Goal: Task Accomplishment & Management: Manage account settings

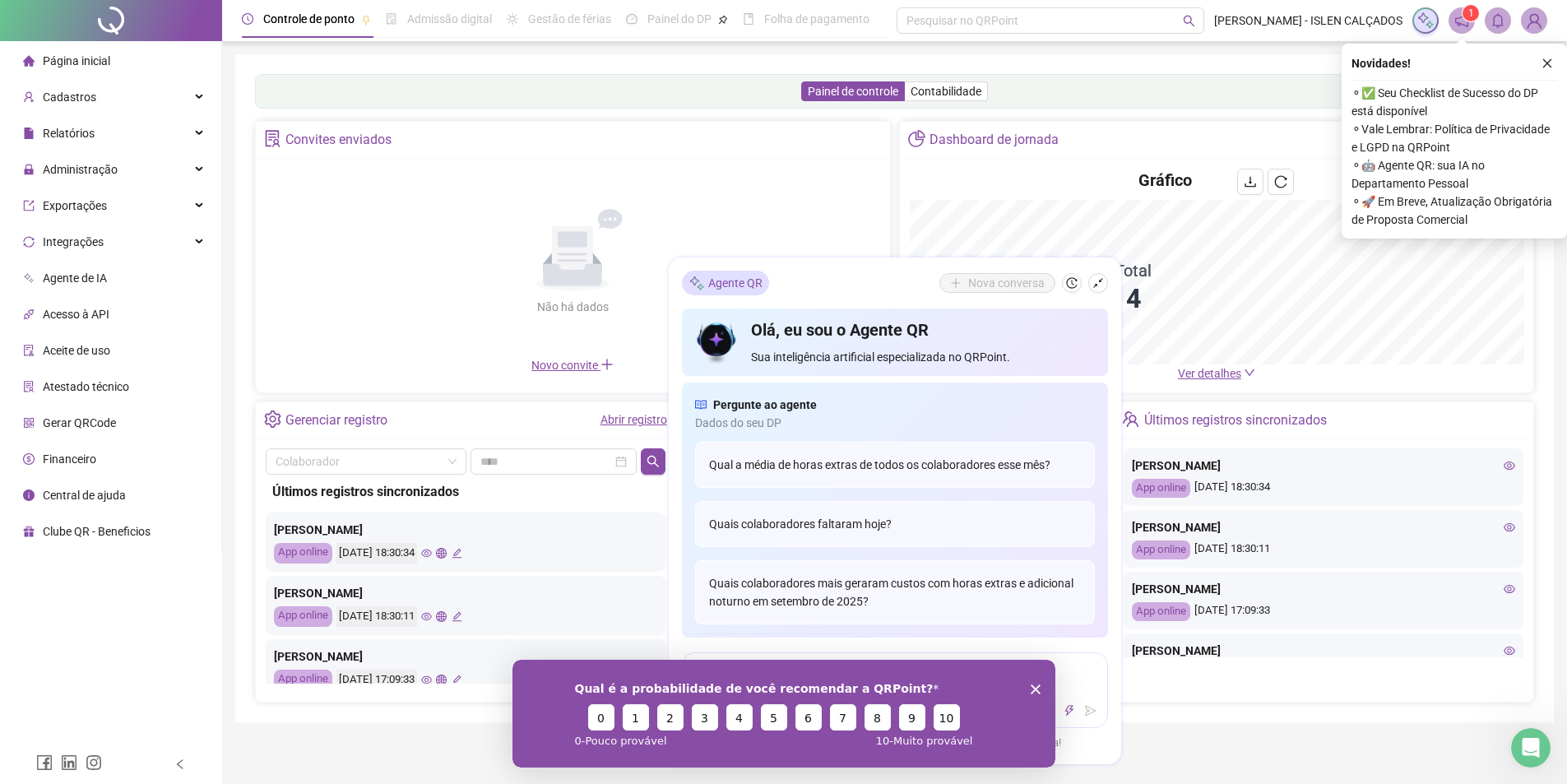
click at [425, 424] on div "Gerenciar registro Abrir registro" at bounding box center [465, 420] width 420 height 37
click at [132, 102] on div "Cadastros" at bounding box center [111, 96] width 215 height 33
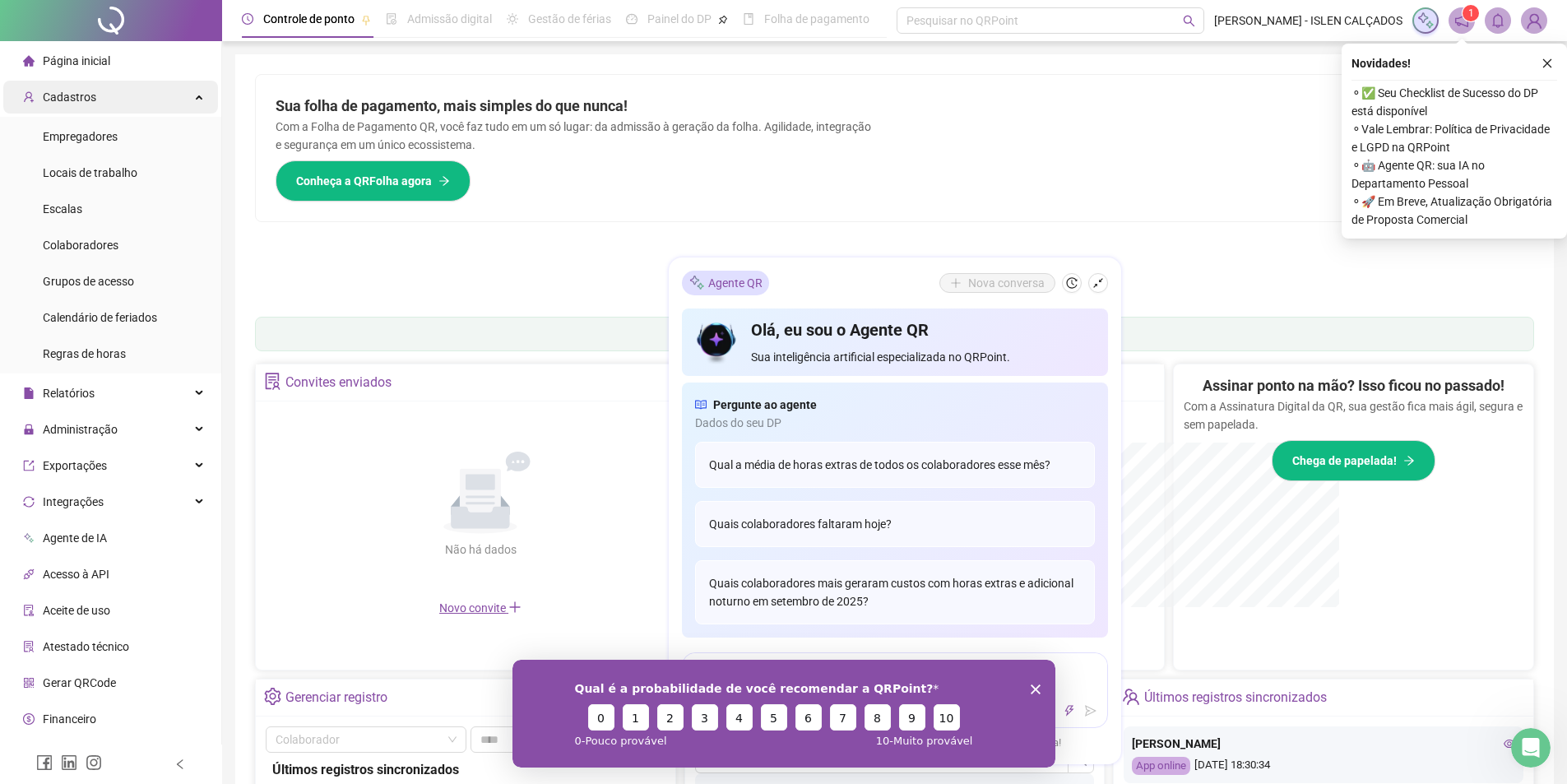
click at [103, 94] on div "Cadastros" at bounding box center [111, 96] width 215 height 33
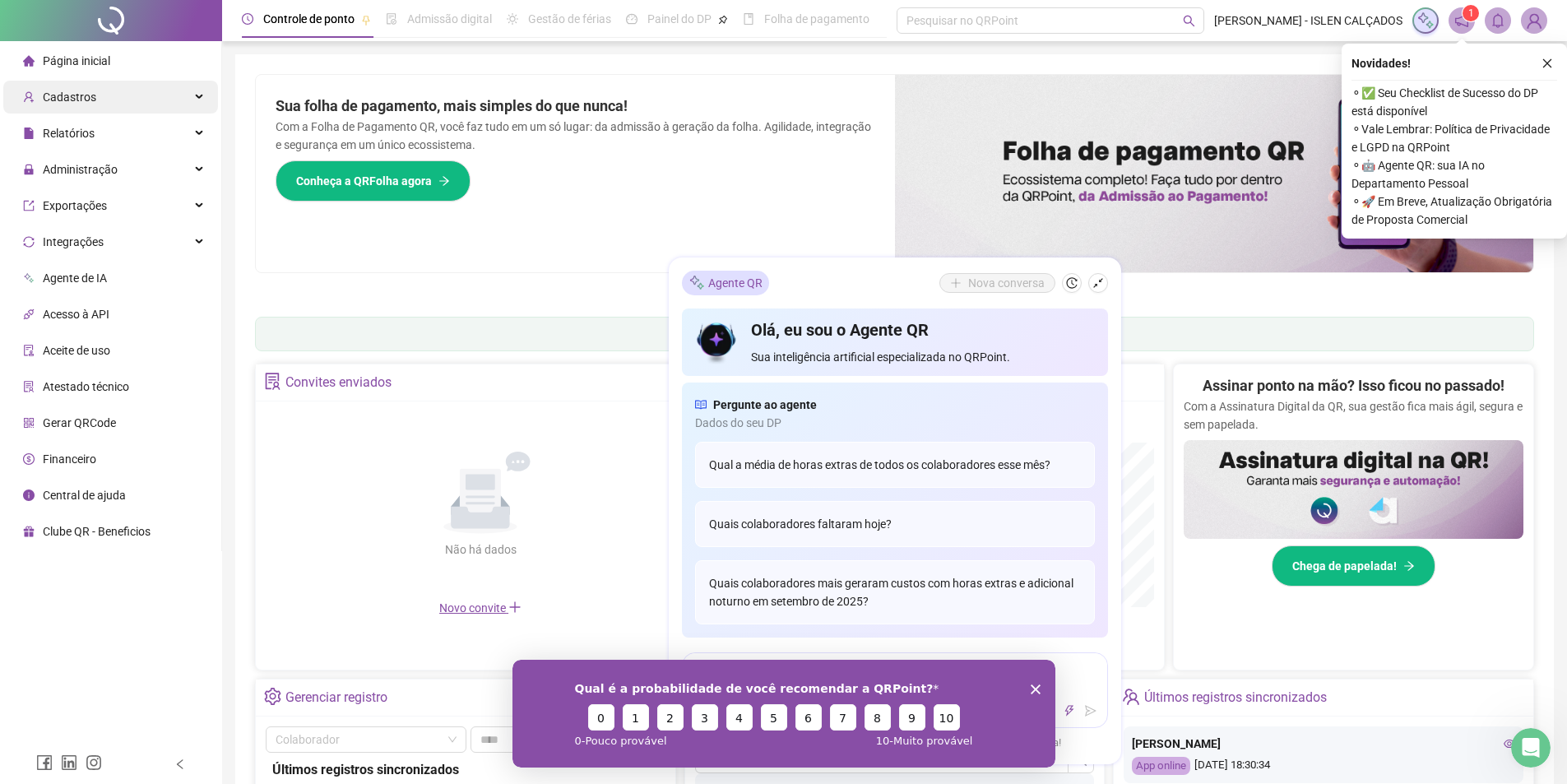
click at [119, 107] on div "Cadastros" at bounding box center [111, 96] width 215 height 33
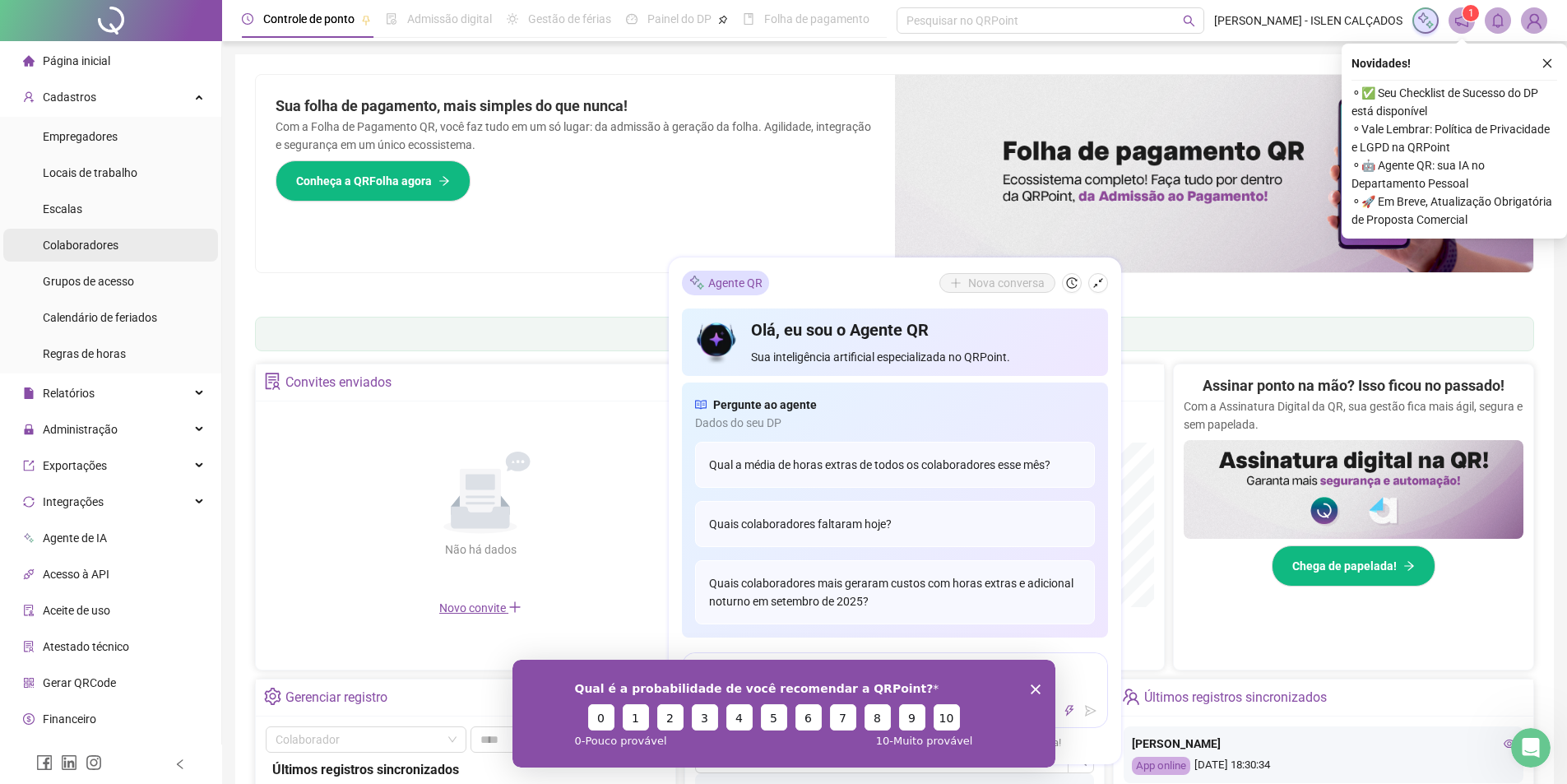
click at [122, 246] on li "Colaboradores" at bounding box center [111, 244] width 215 height 33
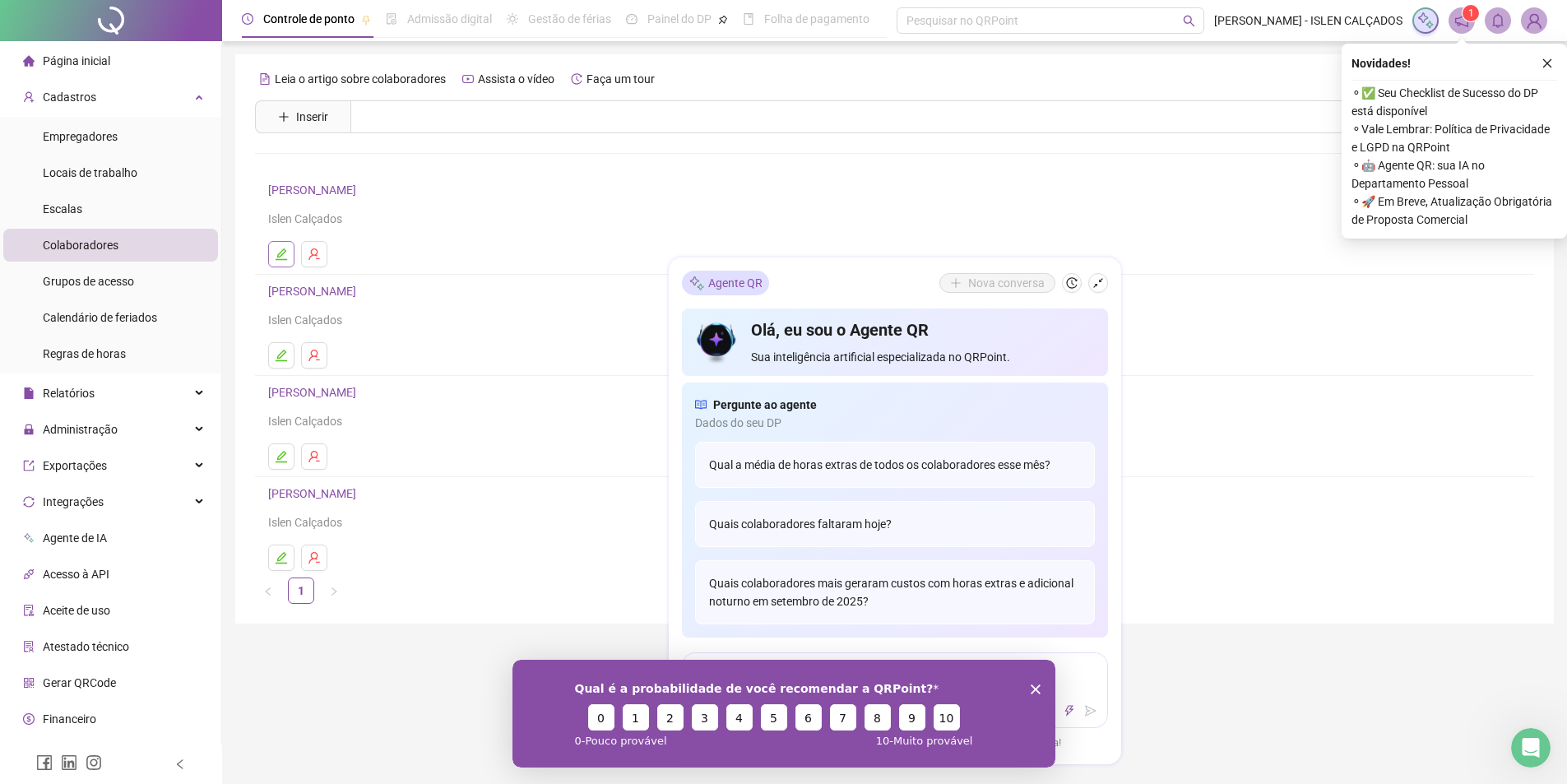
click at [279, 255] on icon "edit" at bounding box center [282, 254] width 13 height 13
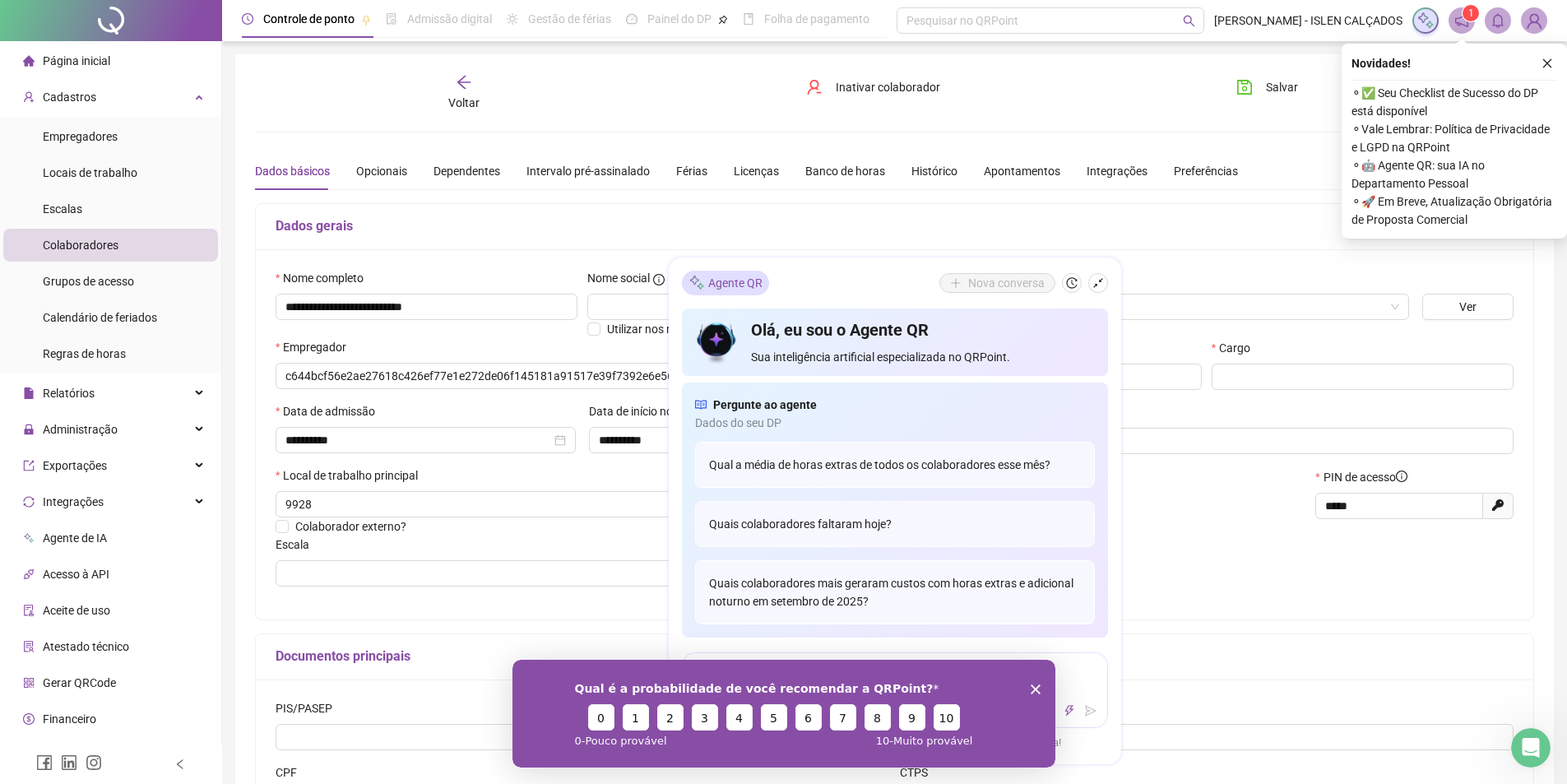
type input "**********"
click at [819, 173] on div "Banco de horas" at bounding box center [846, 171] width 80 height 18
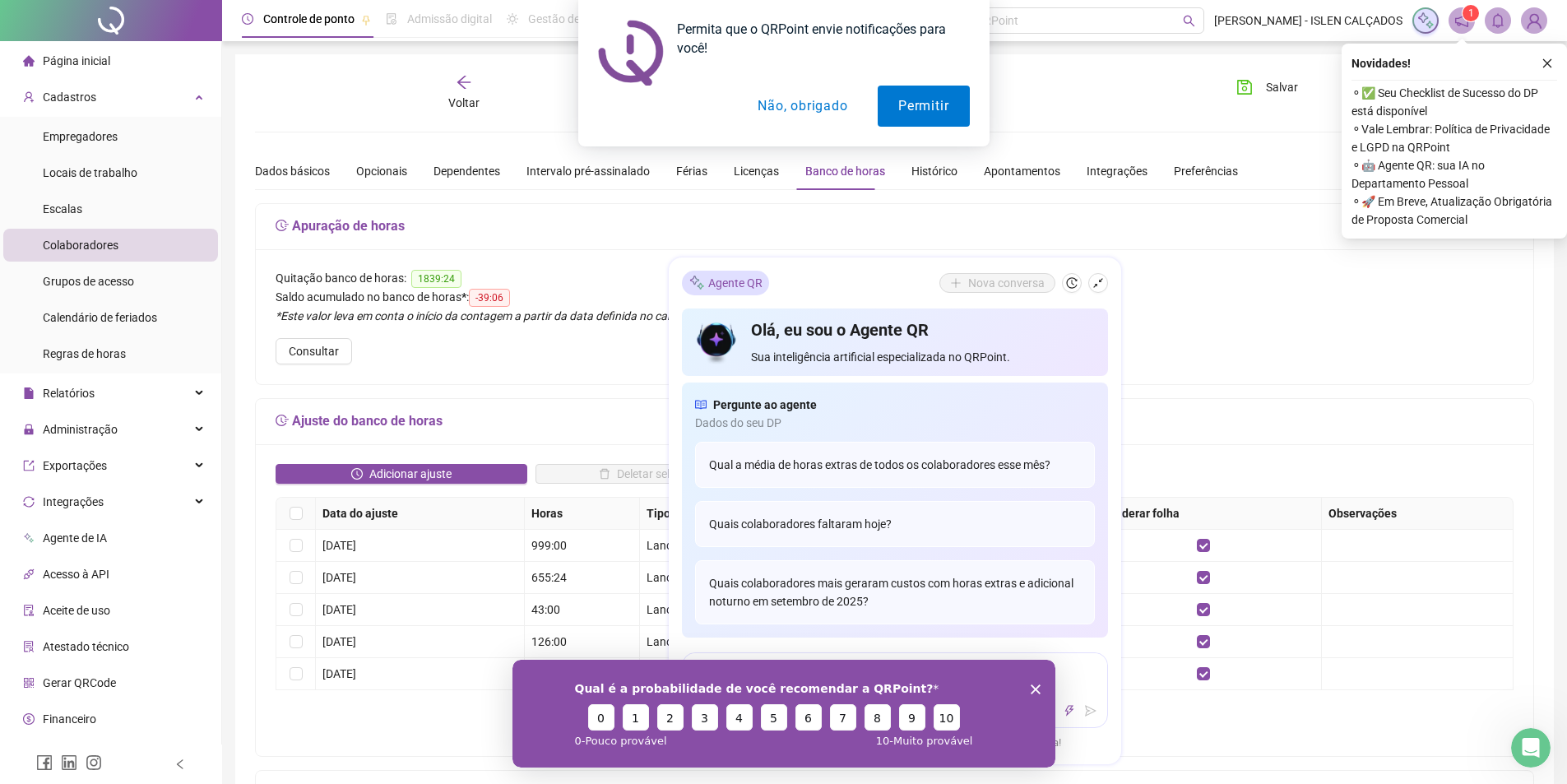
click at [463, 83] on div "Permita que o QRPoint envie notificações para você! Permitir Não, obrigado" at bounding box center [784, 73] width 1567 height 146
click at [803, 110] on button "Não, obrigado" at bounding box center [802, 106] width 131 height 41
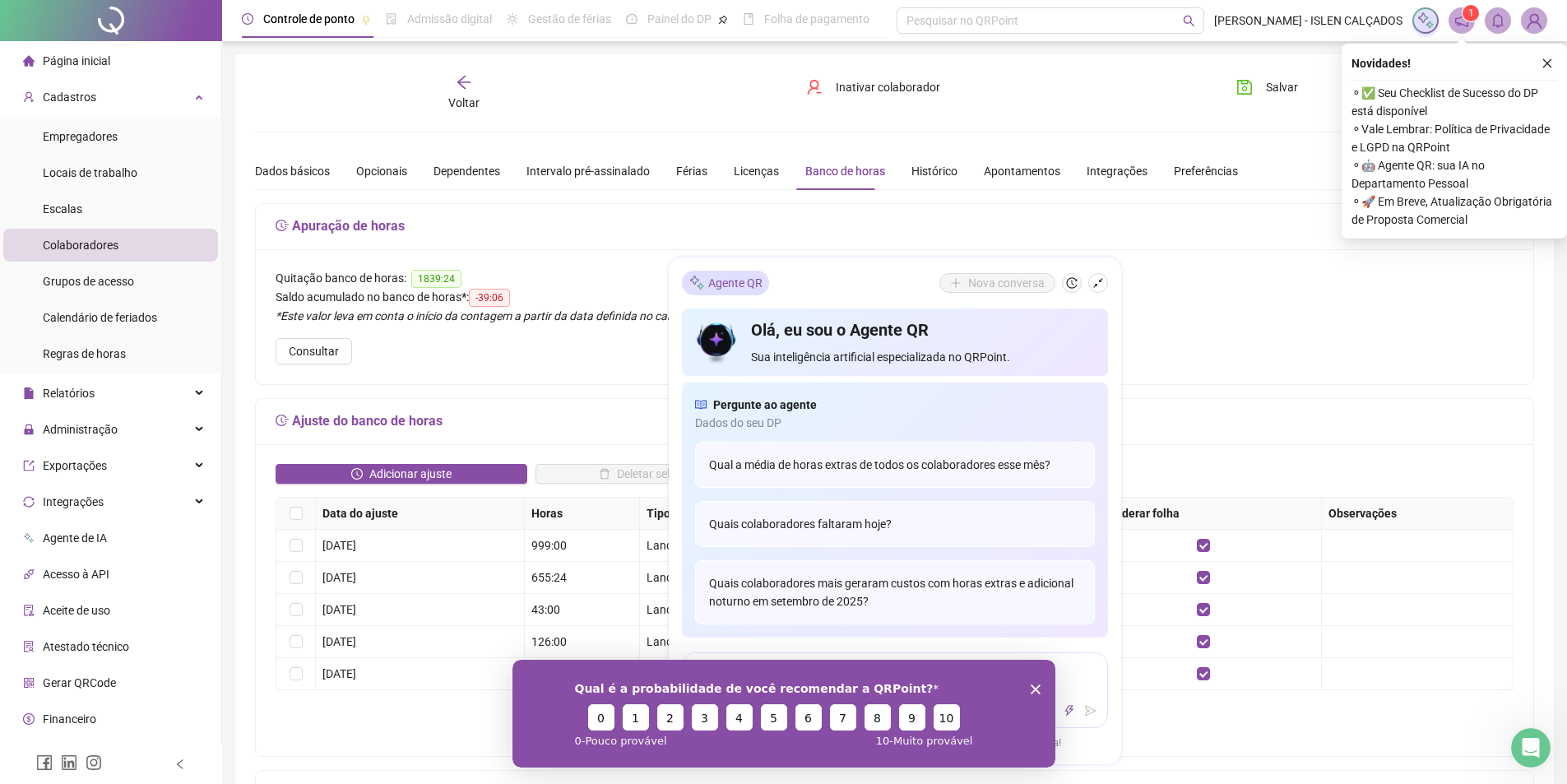
click at [470, 89] on icon "arrow-left" at bounding box center [465, 82] width 17 height 17
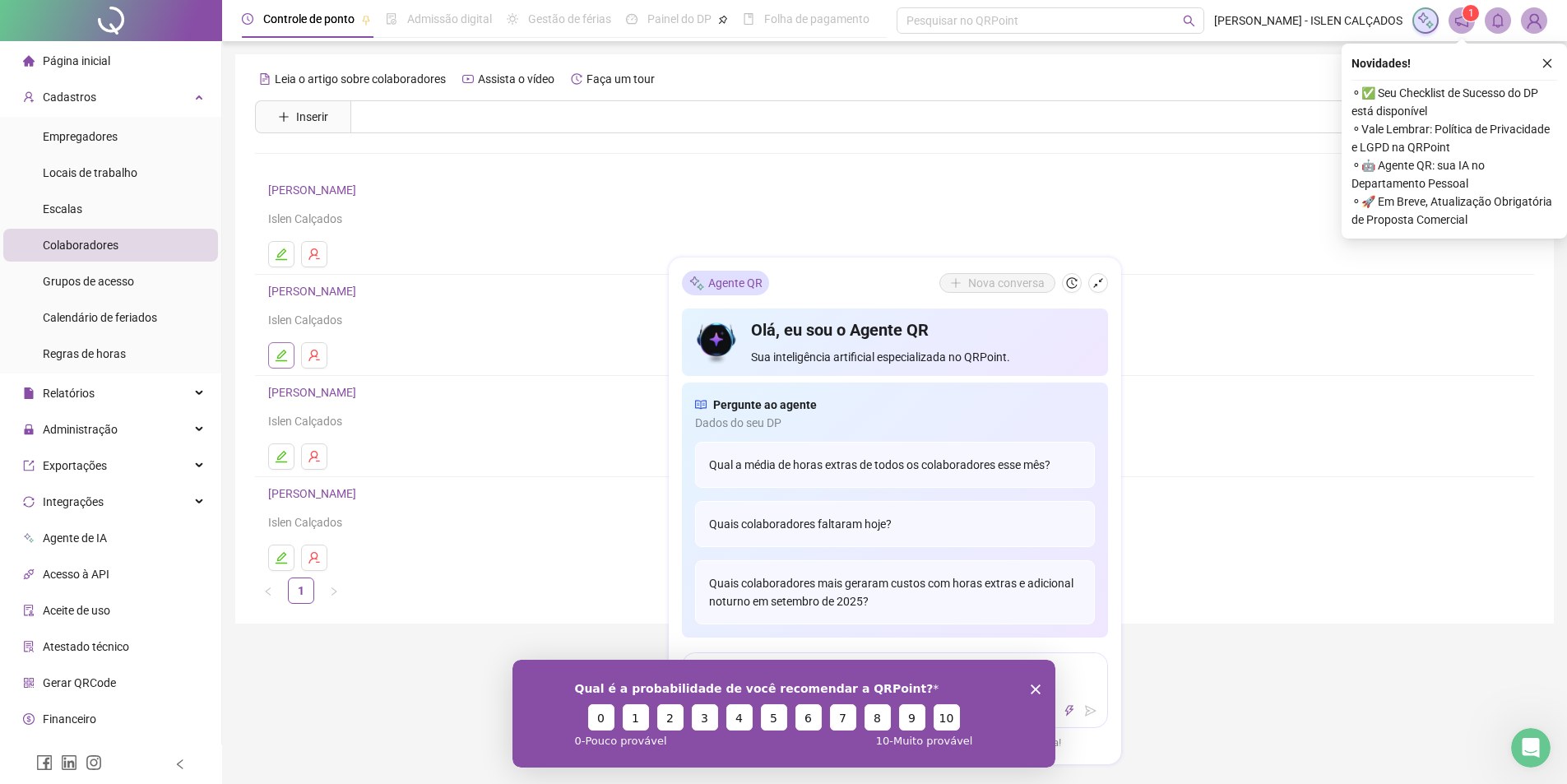
click at [284, 362] on button "button" at bounding box center [282, 355] width 26 height 26
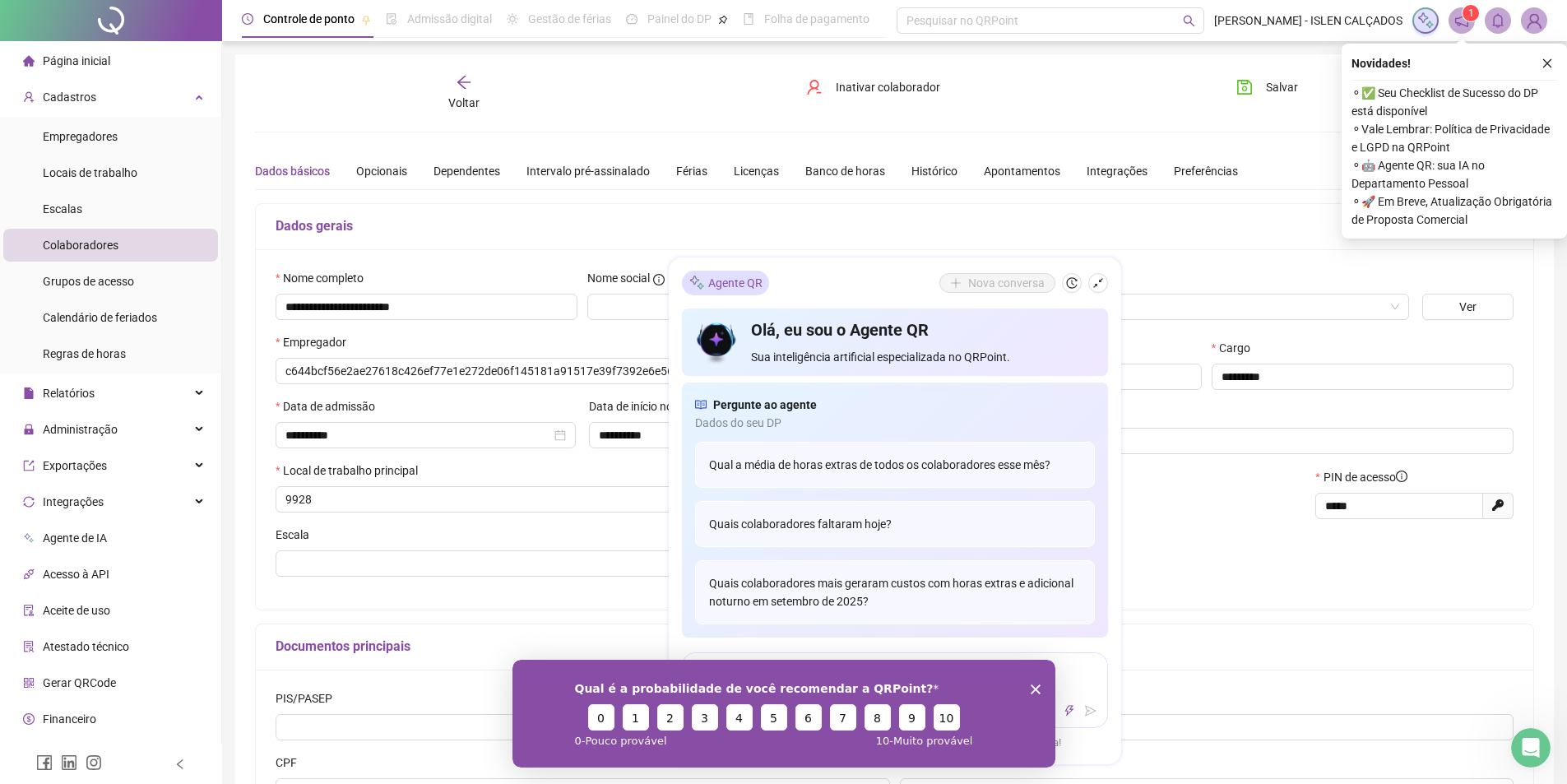
type input "**********"
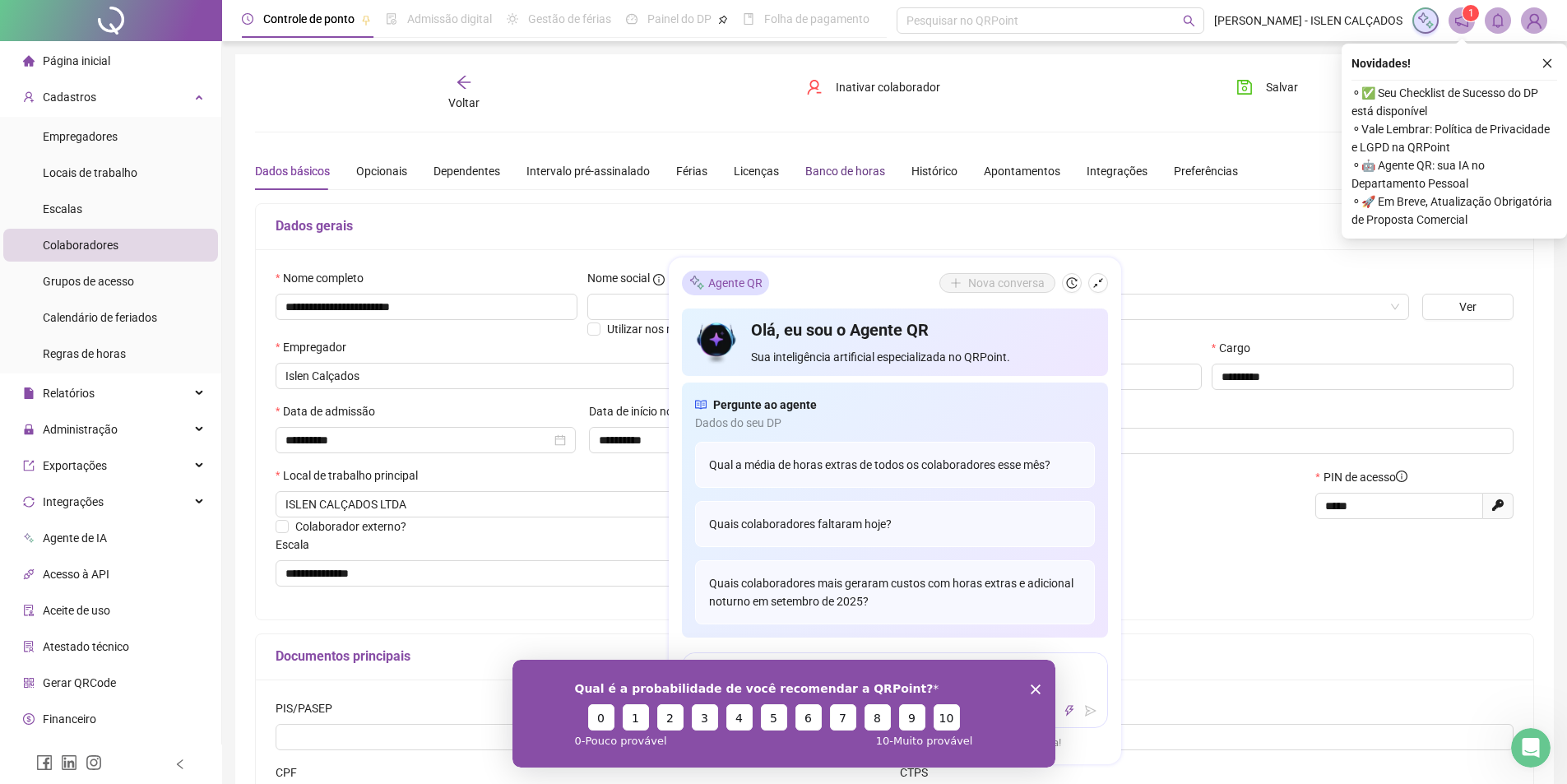
click at [855, 166] on div "Banco de horas" at bounding box center [846, 171] width 80 height 18
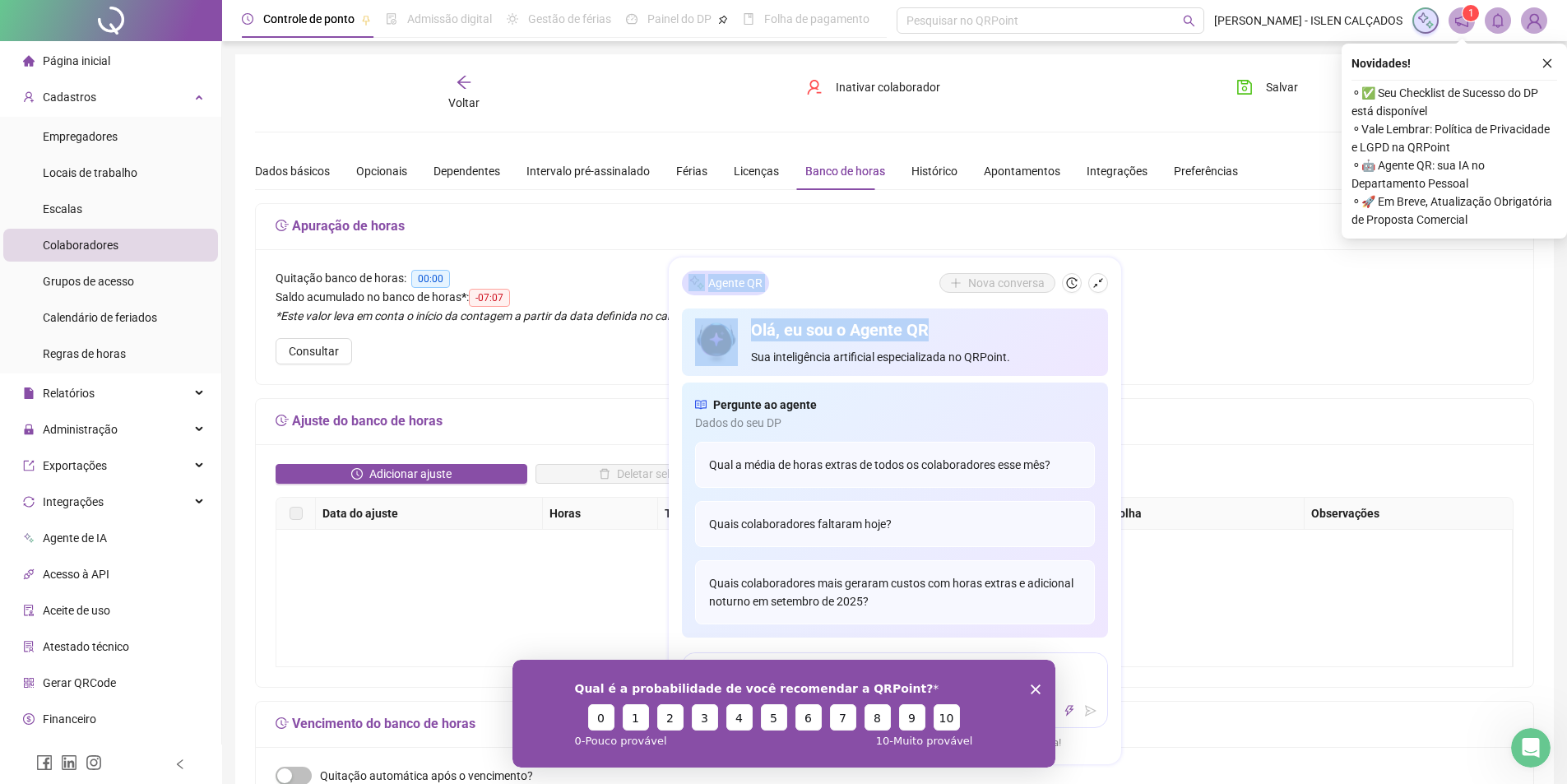
drag, startPoint x: 836, startPoint y: 283, endPoint x: 1045, endPoint y: 309, distance: 210.6
click at [1045, 309] on div "Agente QR Nova conversa Olá, eu sou o Agente QR Sua inteligência artificial esp…" at bounding box center [894, 510] width 452 height 506
click at [1102, 285] on icon "shrink" at bounding box center [1098, 282] width 11 height 11
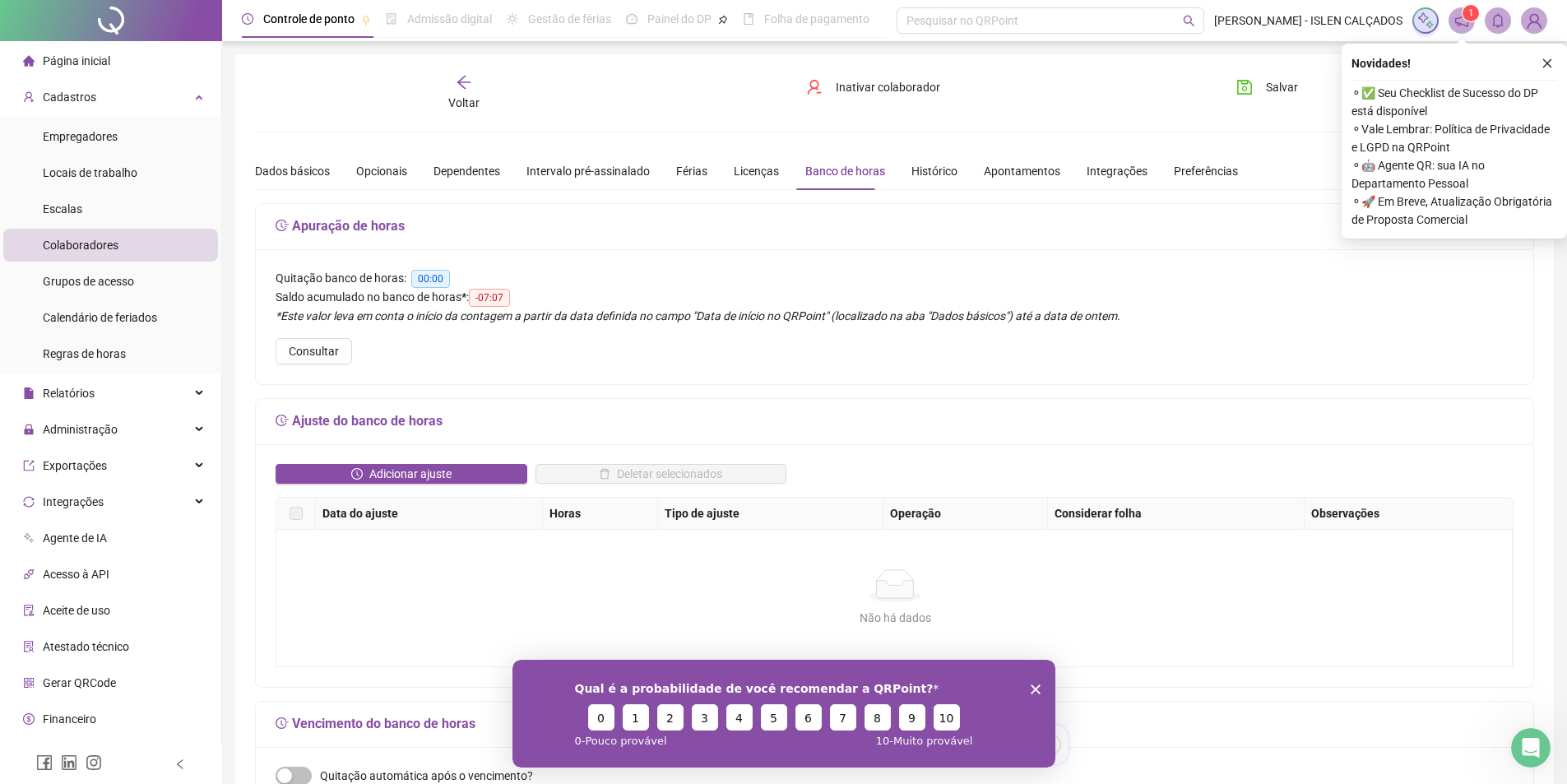
click at [460, 89] on icon "arrow-left" at bounding box center [465, 82] width 17 height 17
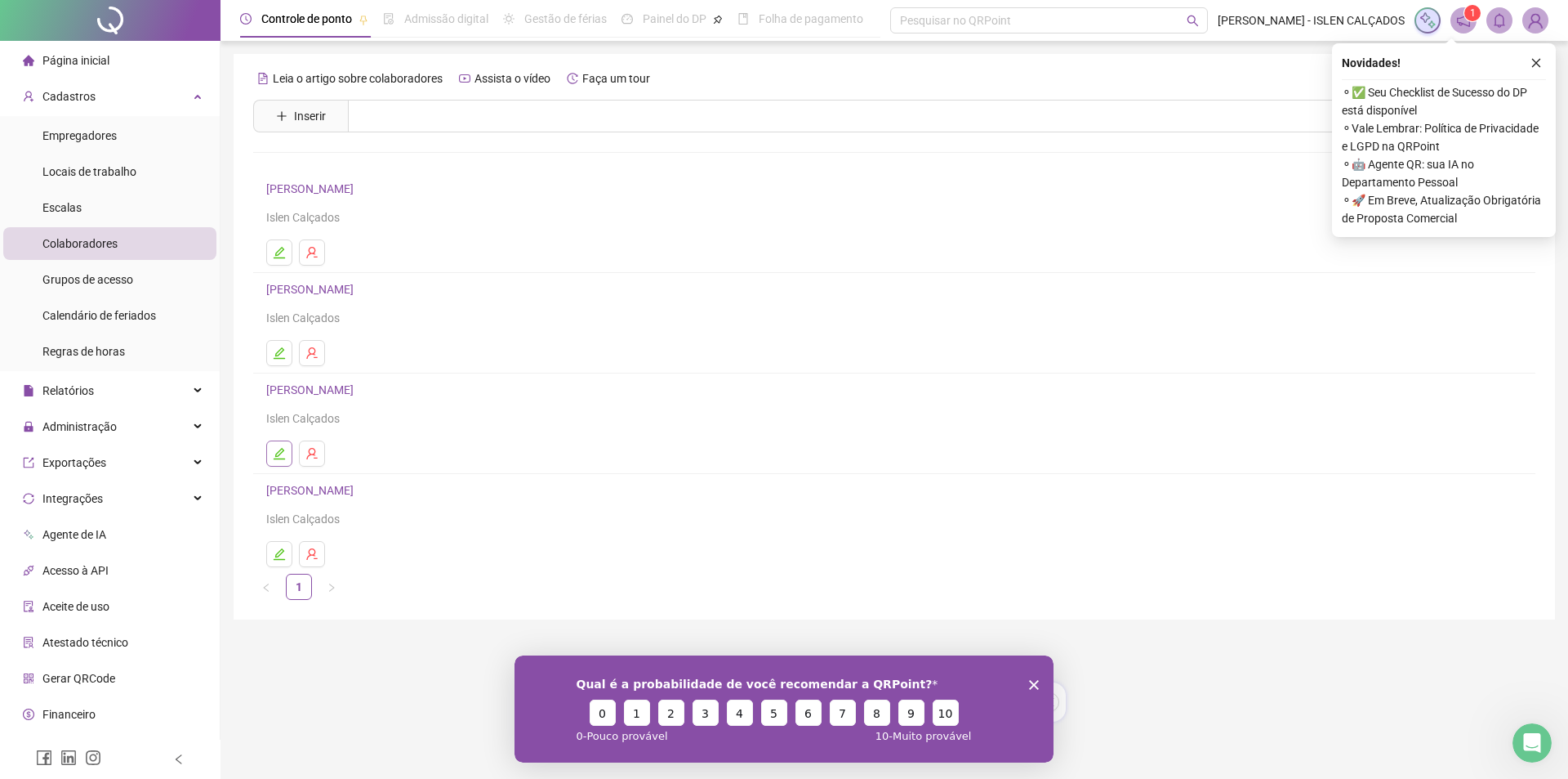
click at [274, 447] on icon "edit" at bounding box center [280, 453] width 13 height 13
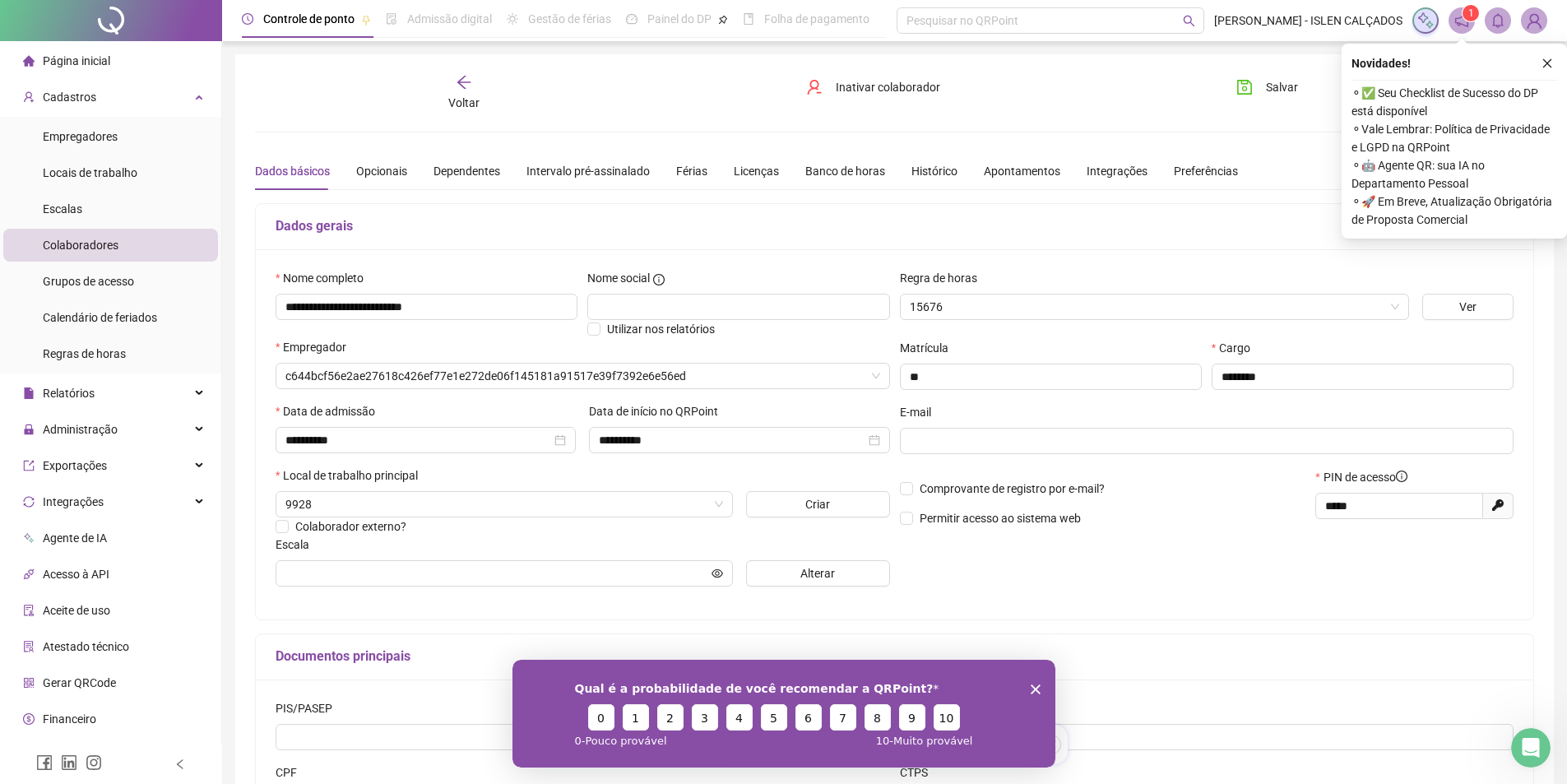
type input "**********"
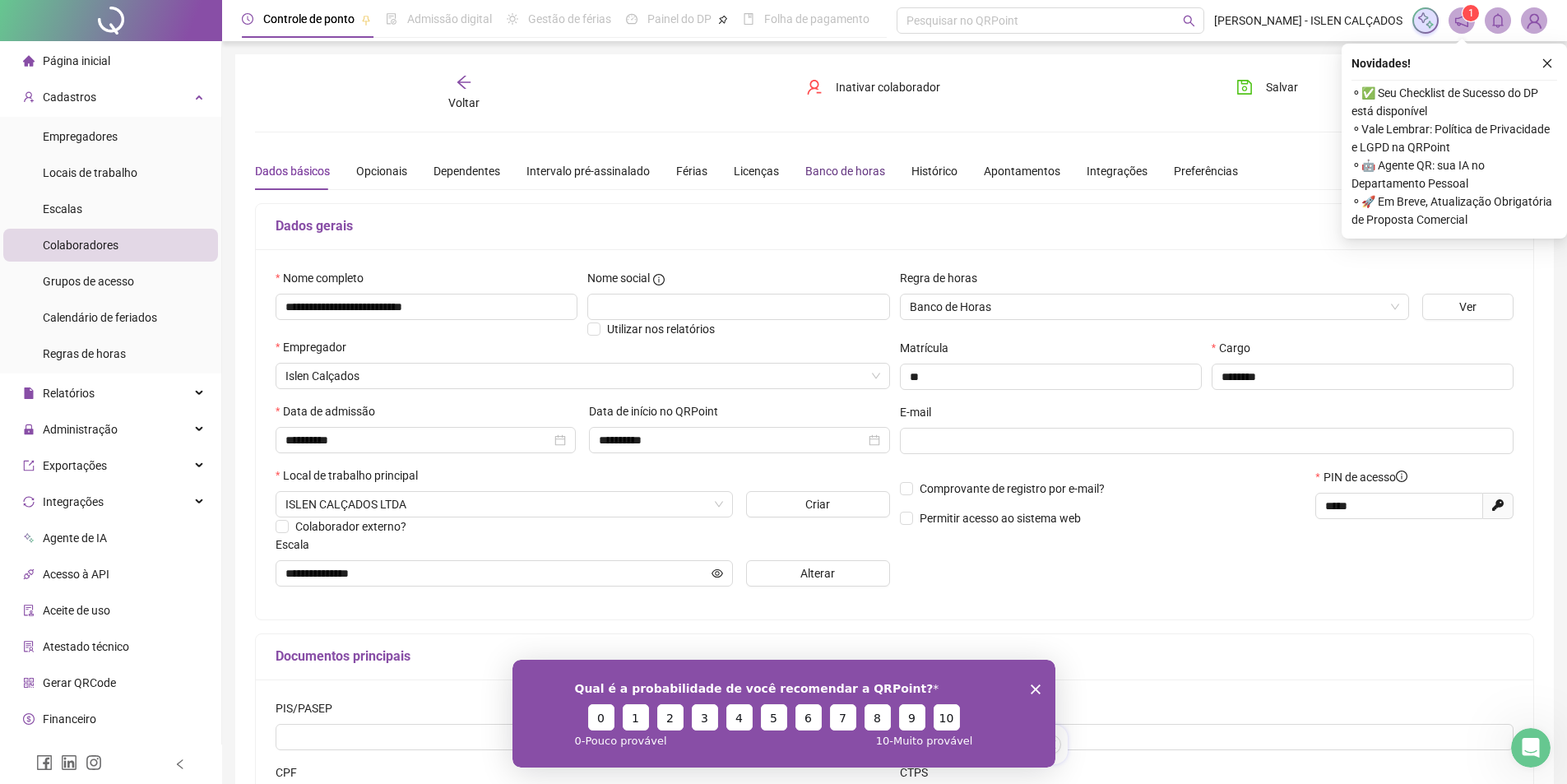
click at [861, 172] on div "Banco de horas" at bounding box center [846, 171] width 80 height 18
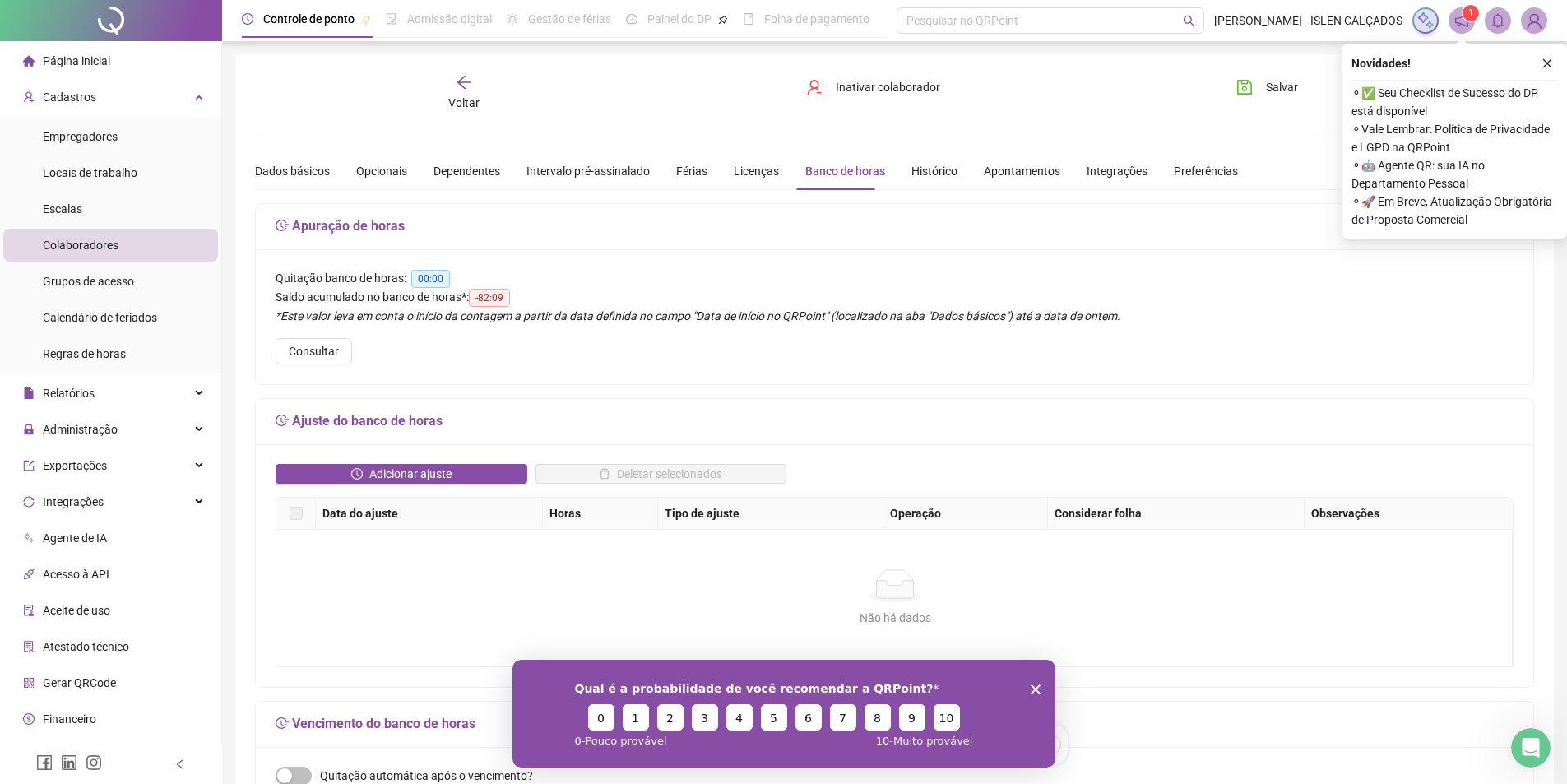
click at [467, 80] on icon "arrow-left" at bounding box center [465, 82] width 17 height 17
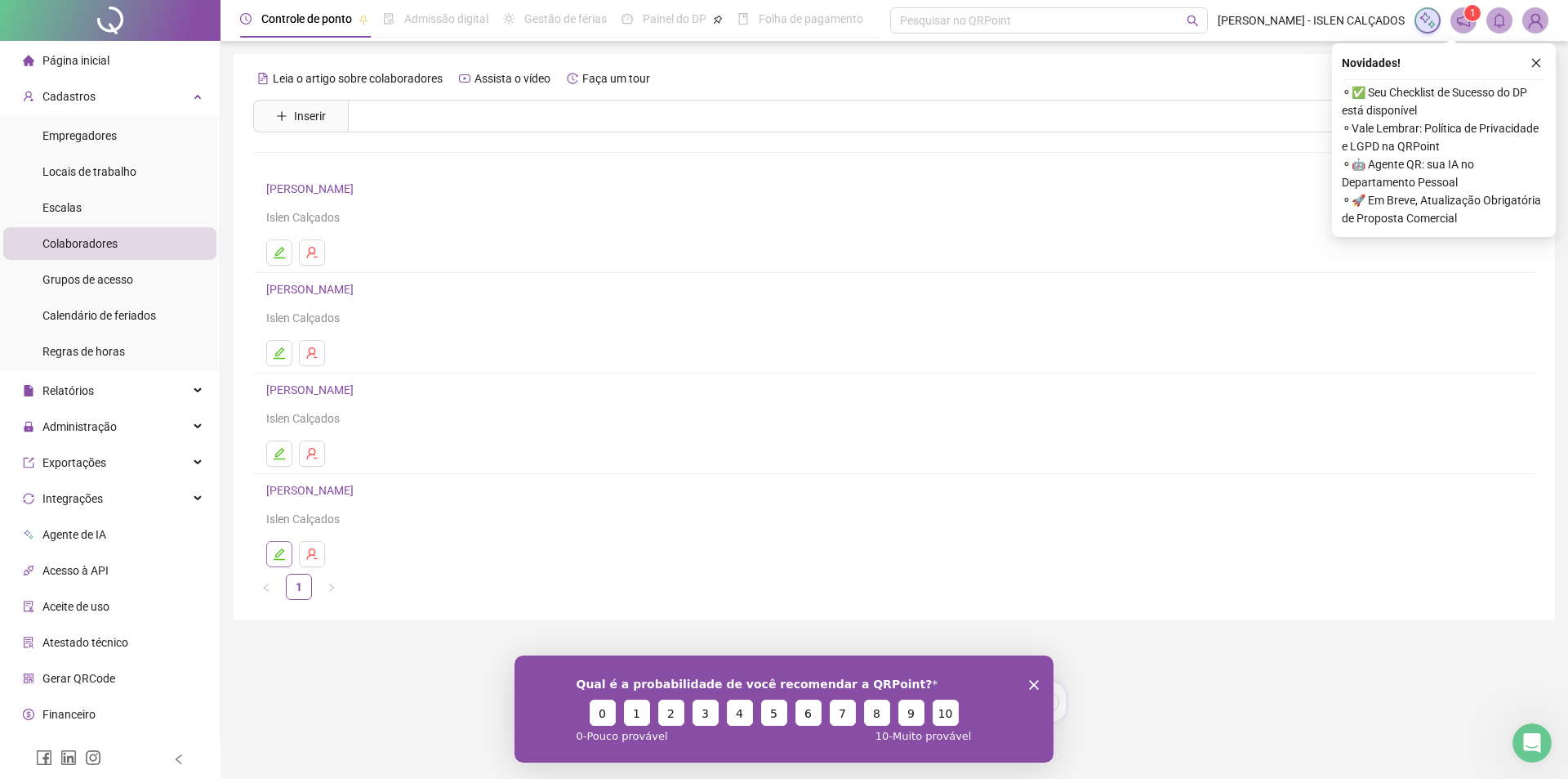
click at [277, 553] on icon "edit" at bounding box center [280, 554] width 13 height 13
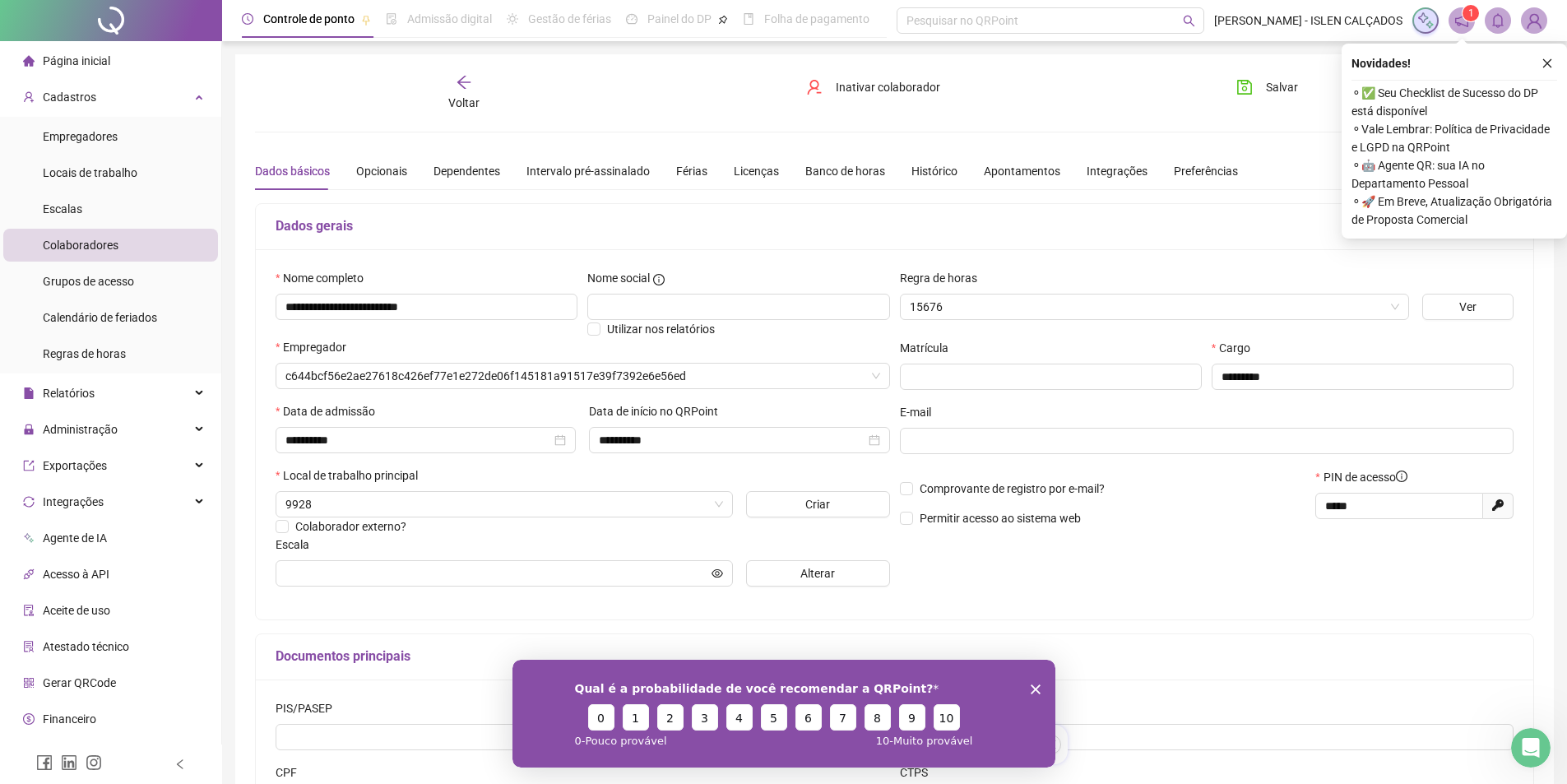
type input "**********"
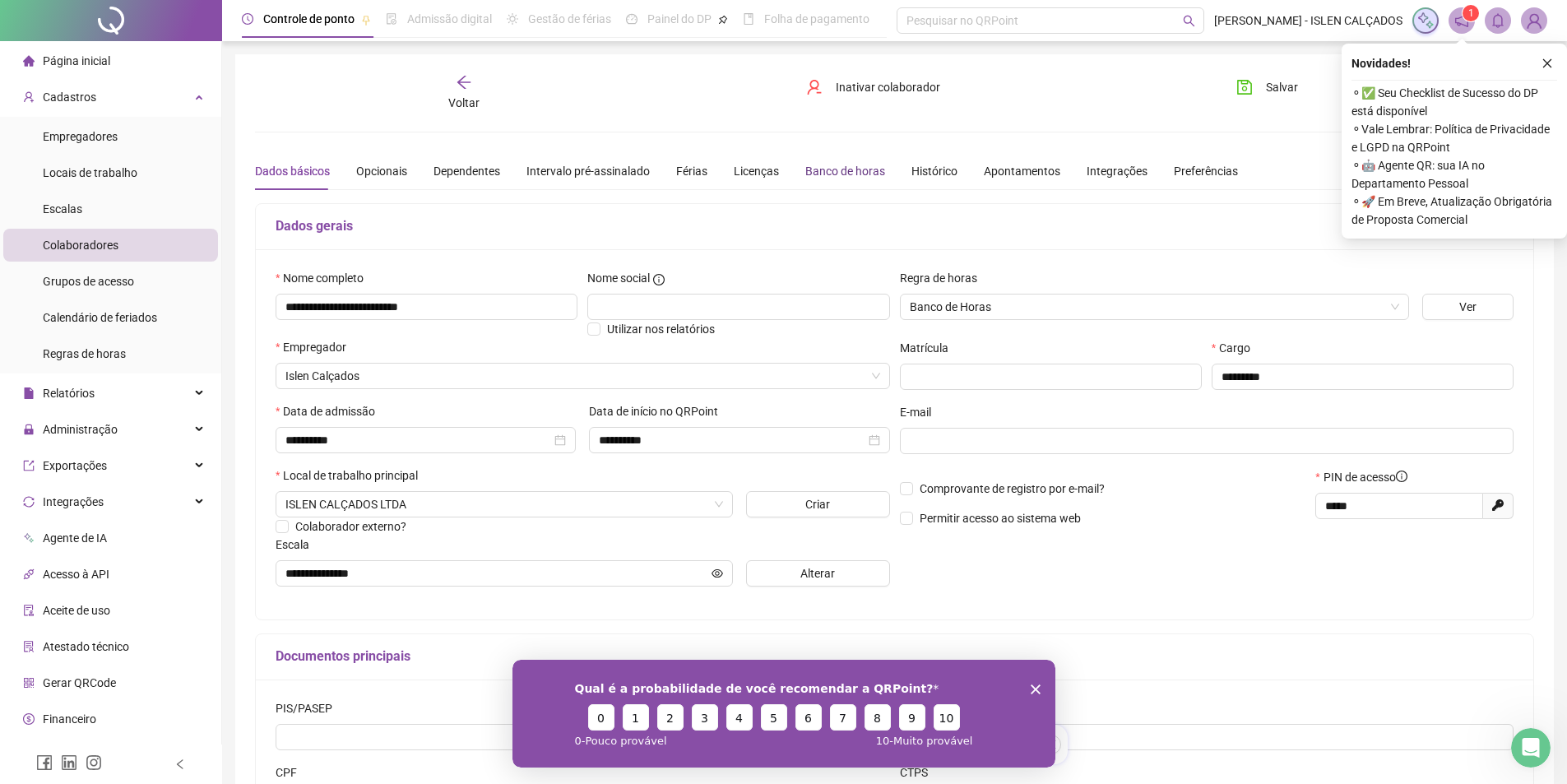
click at [863, 179] on div "Banco de horas" at bounding box center [846, 171] width 80 height 18
